Goal: Transaction & Acquisition: Book appointment/travel/reservation

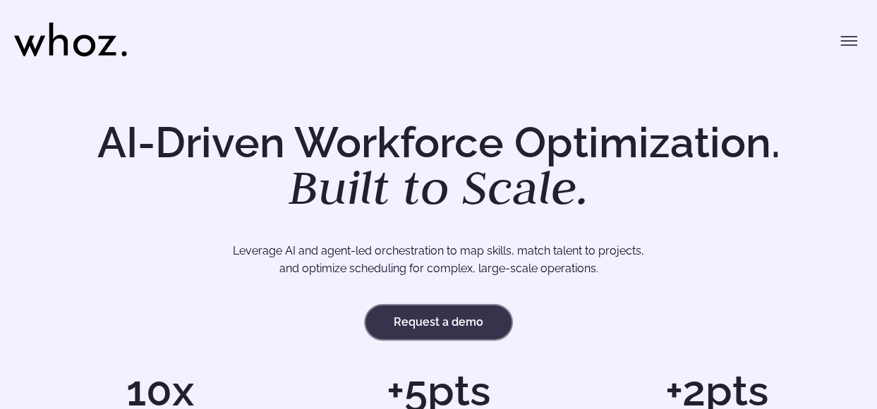
click at [403, 325] on link "Request a demo" at bounding box center [438, 322] width 146 height 34
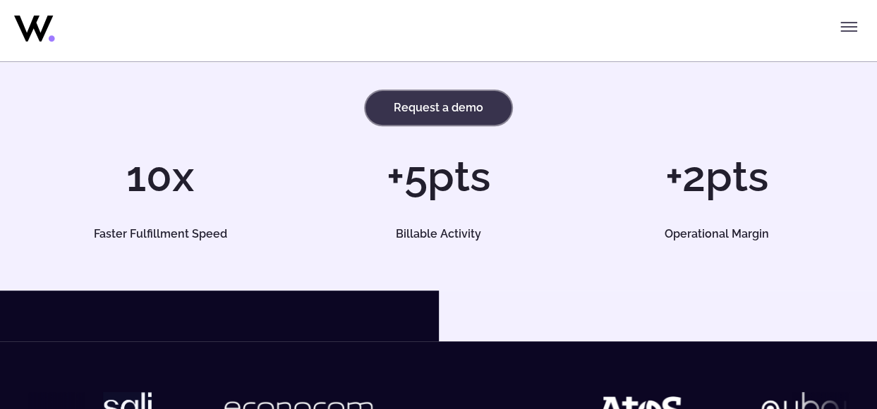
scroll to position [215, 0]
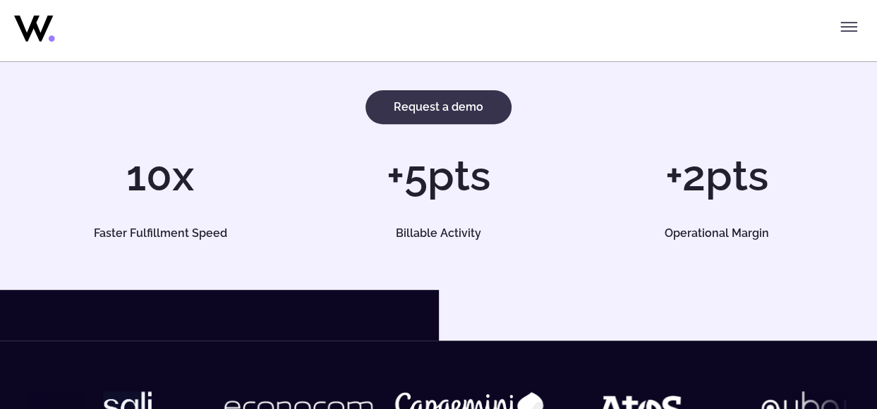
click at [403, 341] on div at bounding box center [438, 413] width 877 height 145
